Goal: Check status: Check status

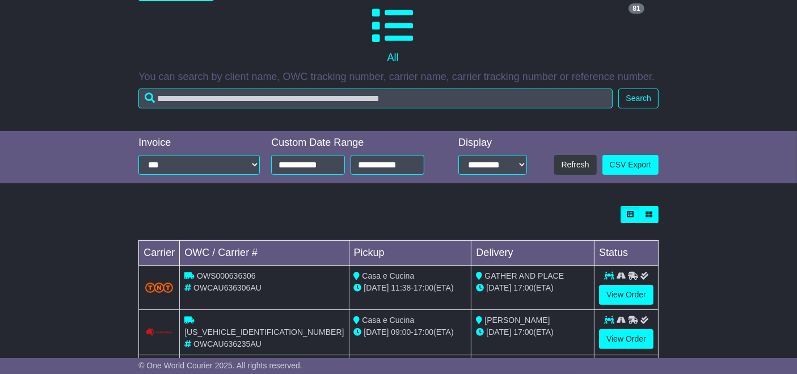
scroll to position [255, 0]
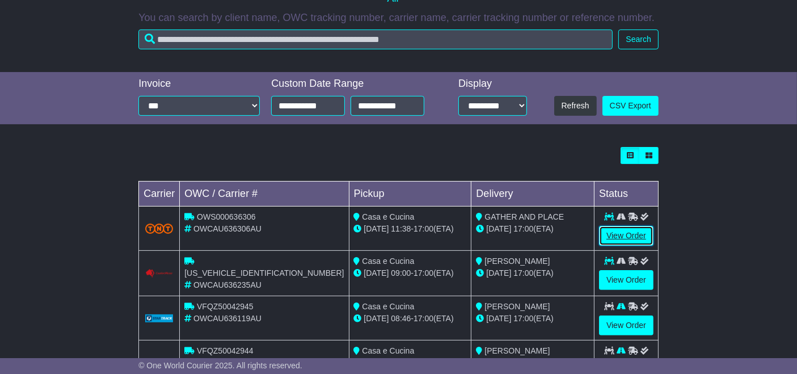
click at [620, 237] on link "View Order" at bounding box center [626, 236] width 54 height 20
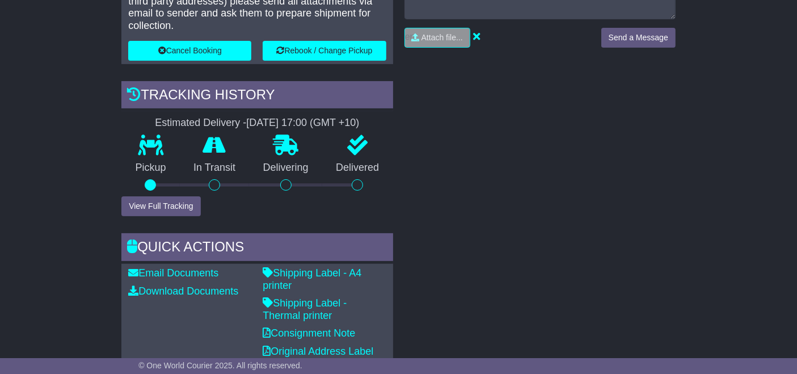
scroll to position [338, 0]
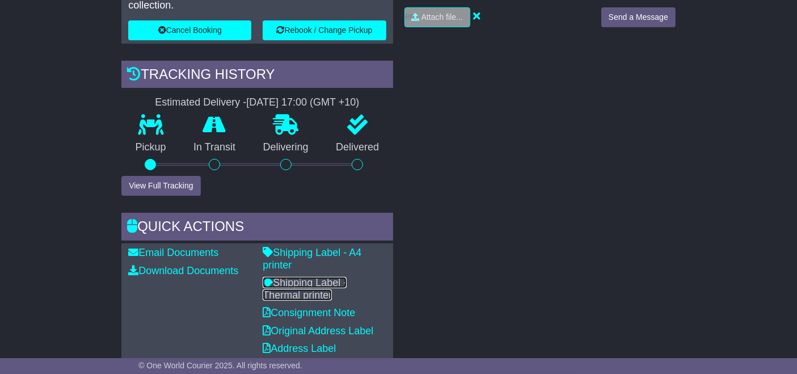
click at [346, 277] on link "Shipping Label - Thermal printer" at bounding box center [305, 289] width 84 height 24
